Goal: Find specific fact

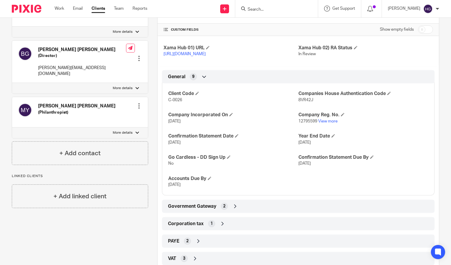
scroll to position [129, 0]
click at [254, 205] on div "Client type Limited company Address [STREET_ADDRESS] [STREET_ADDRESS] [GEOGRAPH…" at bounding box center [297, 129] width 281 height 306
click at [257, 211] on div "Government Gateway 2" at bounding box center [297, 206] width 263 height 10
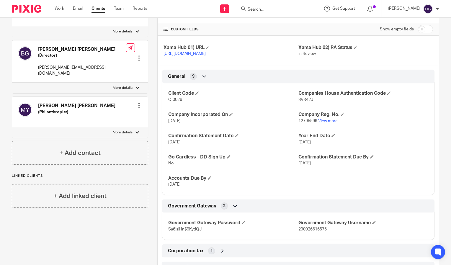
click at [305, 231] on span "290926616576" at bounding box center [312, 229] width 28 height 4
copy span "290926616576"
click at [194, 232] on p "Sa6!s!Hn$9KydQJ" at bounding box center [233, 229] width 130 height 6
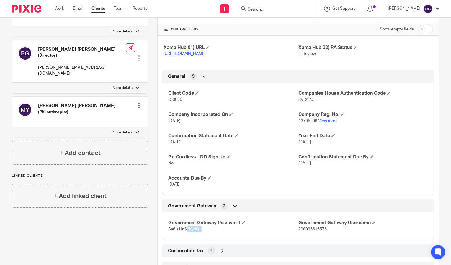
click at [194, 232] on p "Sa6!s!Hn$9KydQJ" at bounding box center [233, 229] width 130 height 6
